Goal: Transaction & Acquisition: Subscribe to service/newsletter

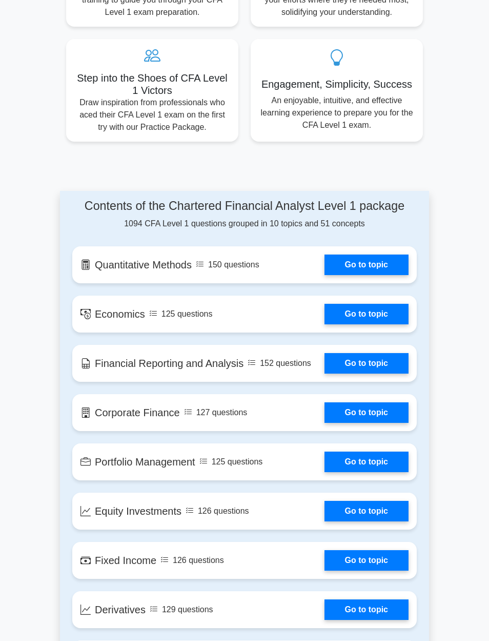
scroll to position [630, 0]
click at [381, 275] on link "Go to topic" at bounding box center [367, 264] width 84 height 21
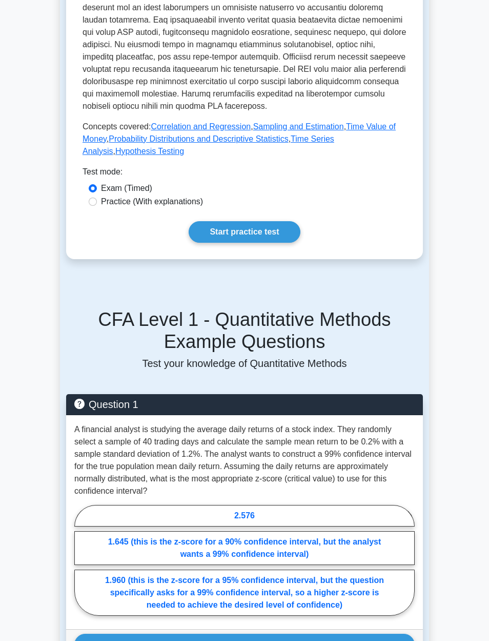
scroll to position [448, 0]
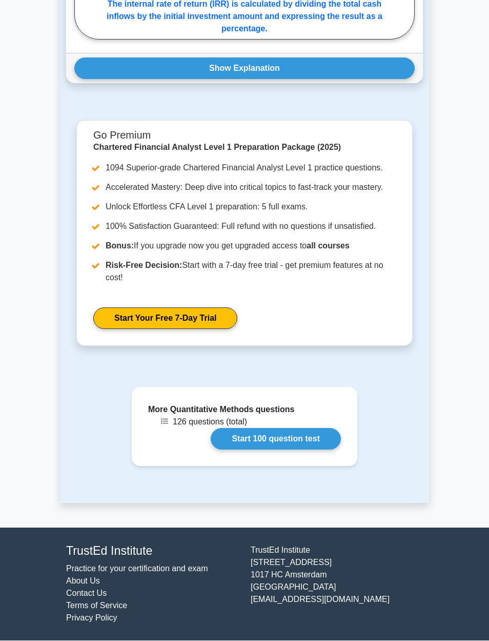
scroll to position [1624, 0]
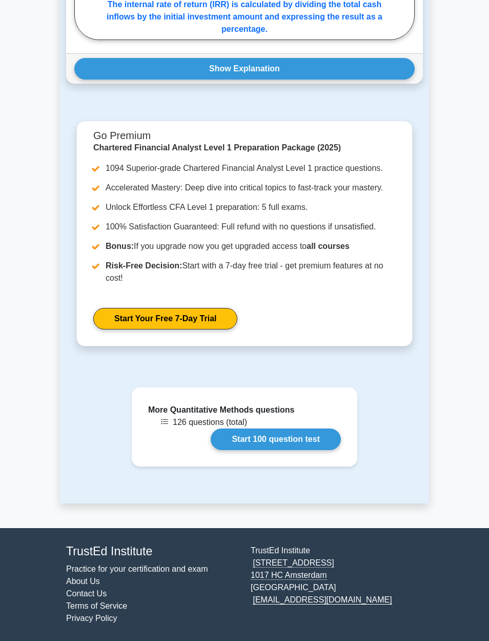
click at [115, 329] on link "Start Your Free 7-Day Trial" at bounding box center [165, 319] width 144 height 22
click at [108, 322] on link "Start Your Free 7-Day Trial" at bounding box center [165, 319] width 144 height 22
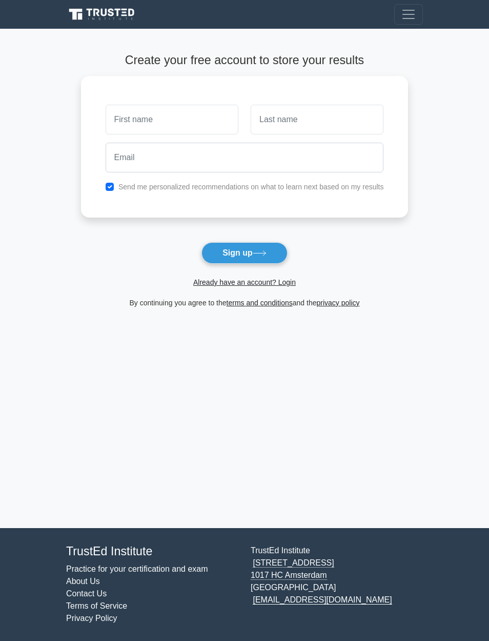
click at [186, 132] on input "text" at bounding box center [172, 120] width 133 height 30
type input "Laura"
click at [293, 116] on input "text" at bounding box center [317, 120] width 133 height 30
type input "Daniel"
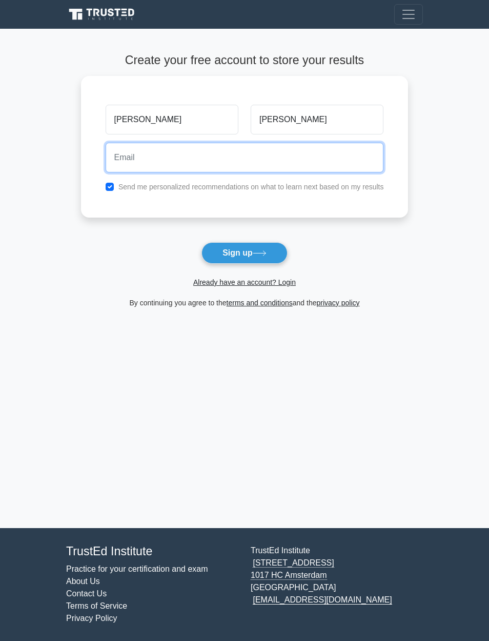
click at [297, 147] on input "email" at bounding box center [245, 158] width 278 height 30
type input "lauradaniel27@gmail.com"
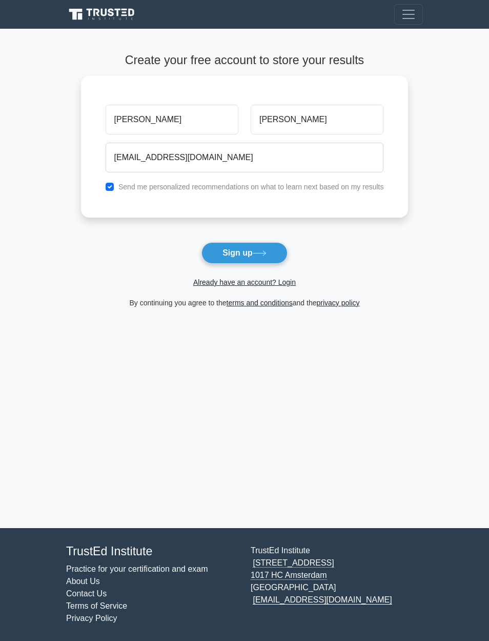
click at [238, 246] on button "Sign up" at bounding box center [245, 253] width 86 height 22
